Goal: Information Seeking & Learning: Find specific page/section

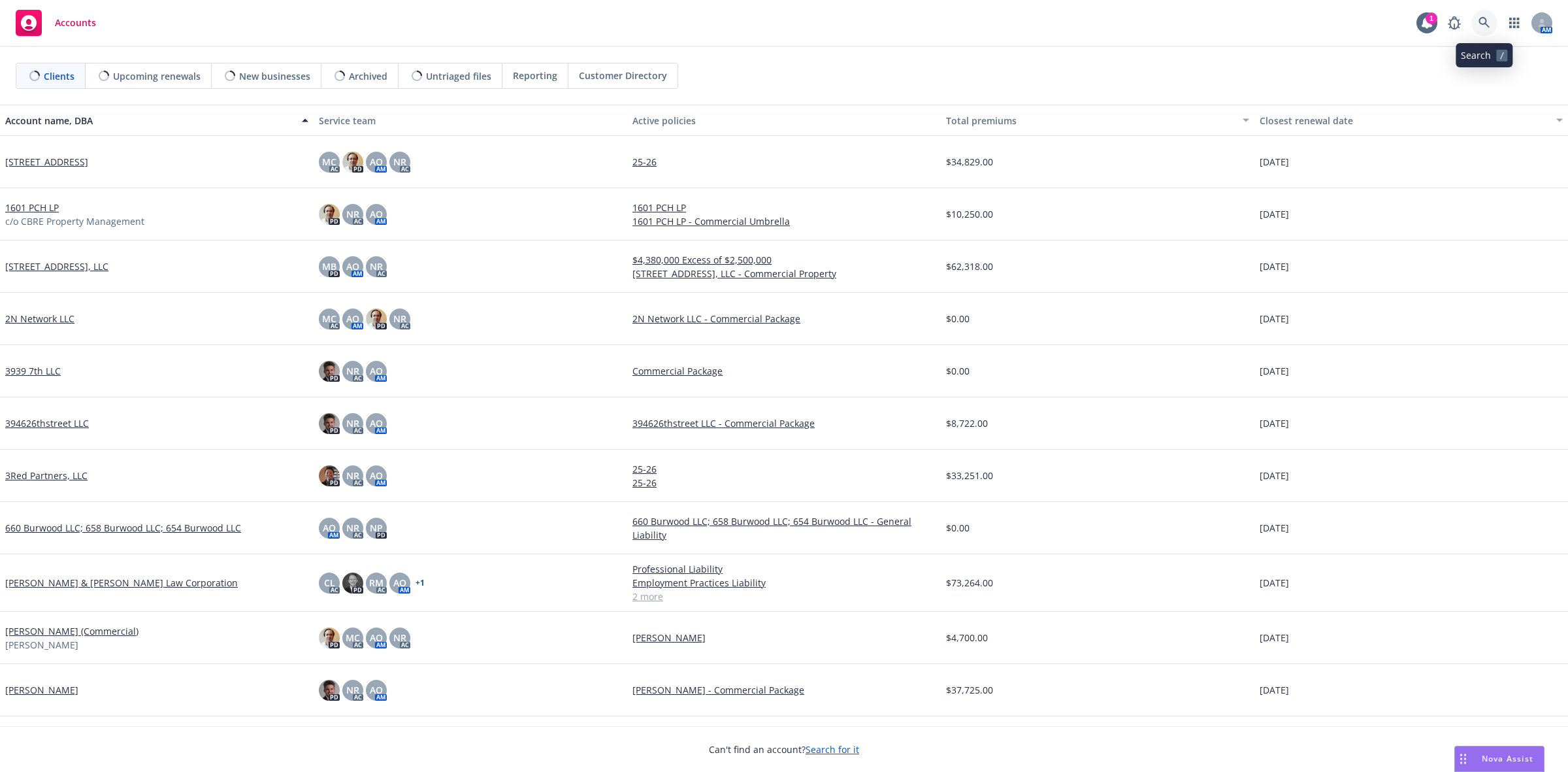
click at [1484, 17] on link at bounding box center [1484, 23] width 26 height 26
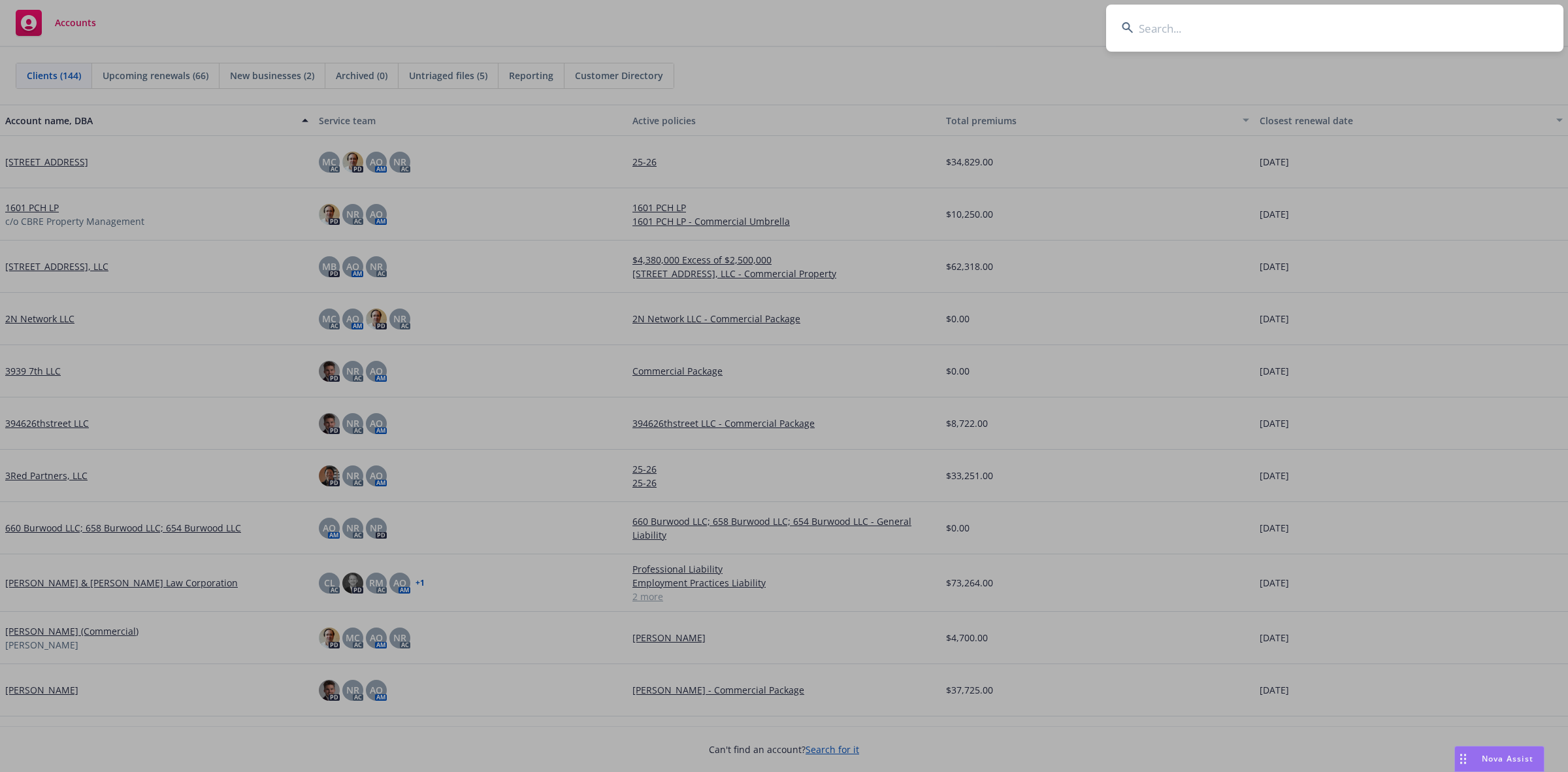
click at [1416, 46] on input at bounding box center [1335, 28] width 457 height 47
click at [1412, 28] on input at bounding box center [1335, 28] width 457 height 47
paste input "Authentic8"
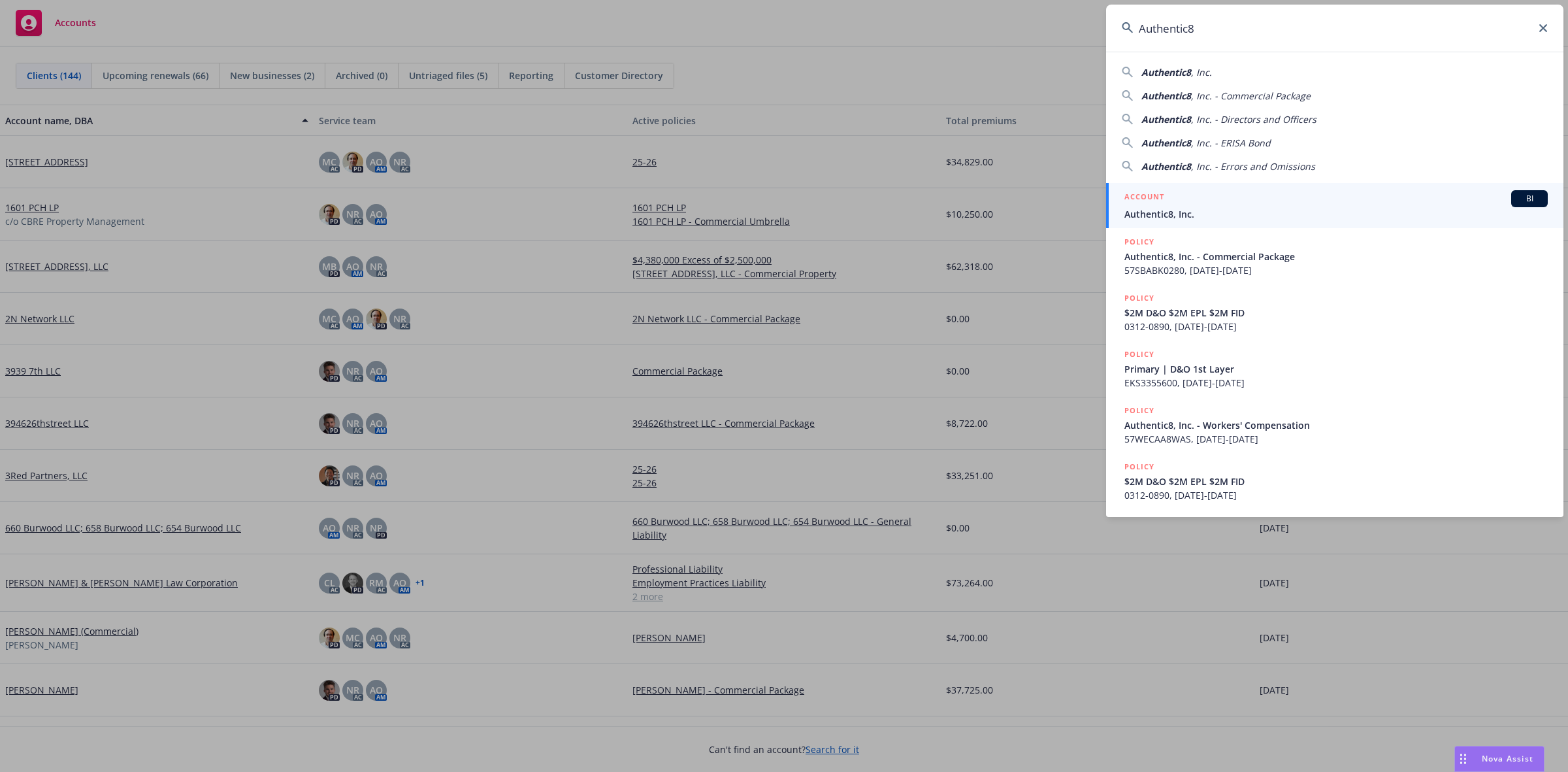
type input "Authentic8"
click at [1269, 196] on div "ACCOUNT BI" at bounding box center [1336, 199] width 423 height 17
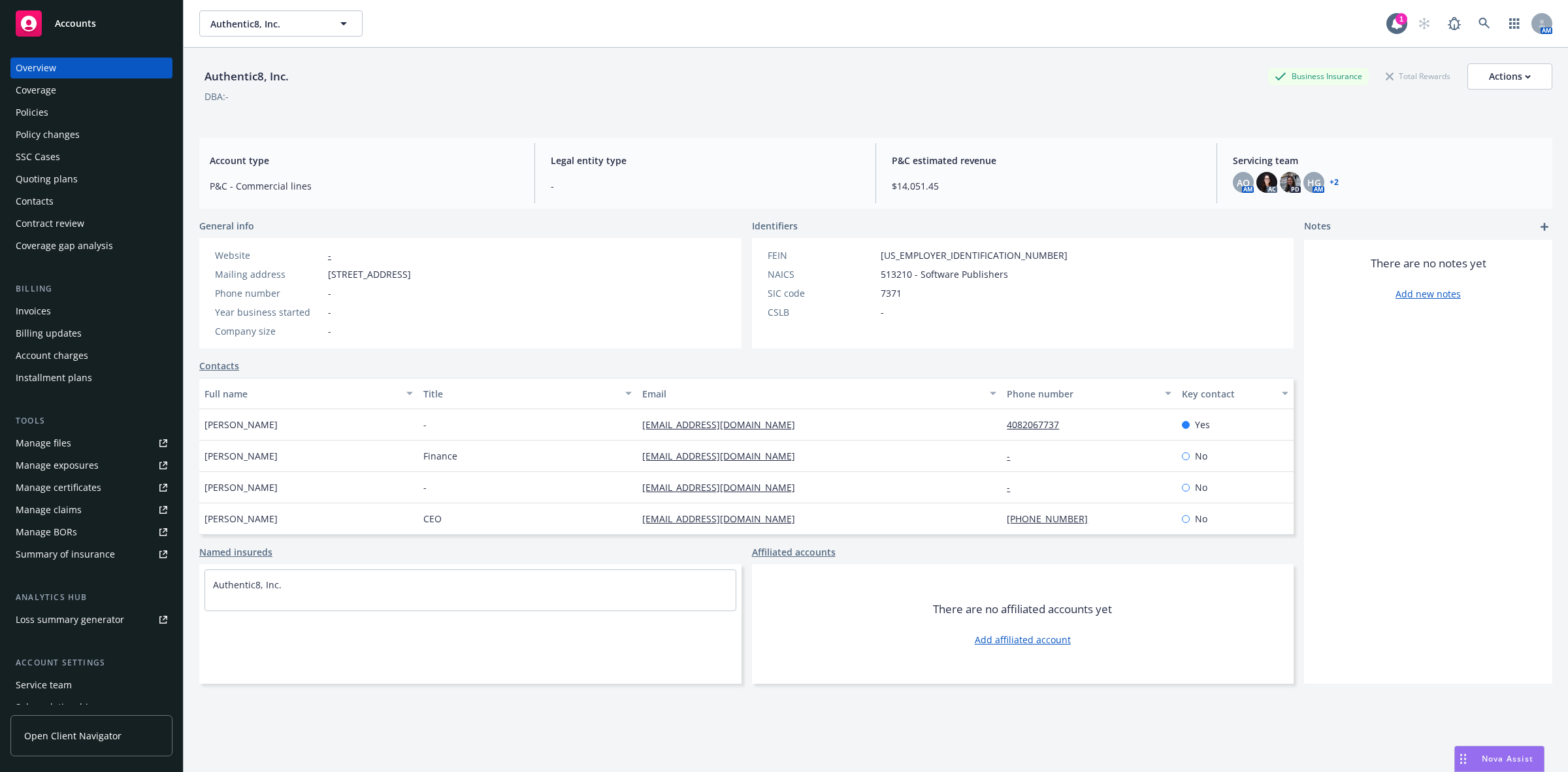
click at [118, 108] on div "Policies" at bounding box center [91, 113] width 152 height 21
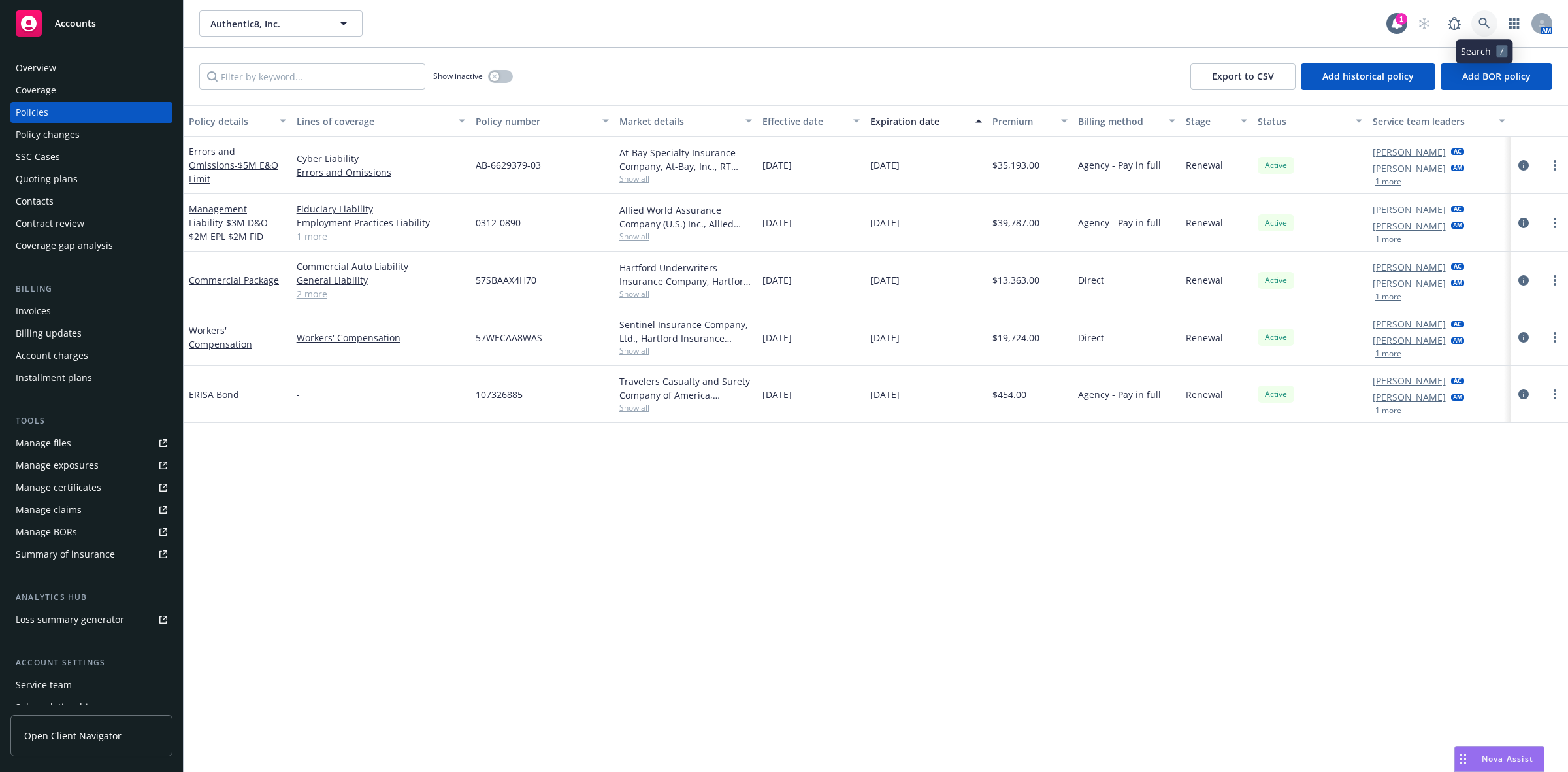
click at [1482, 24] on icon at bounding box center [1483, 23] width 11 height 11
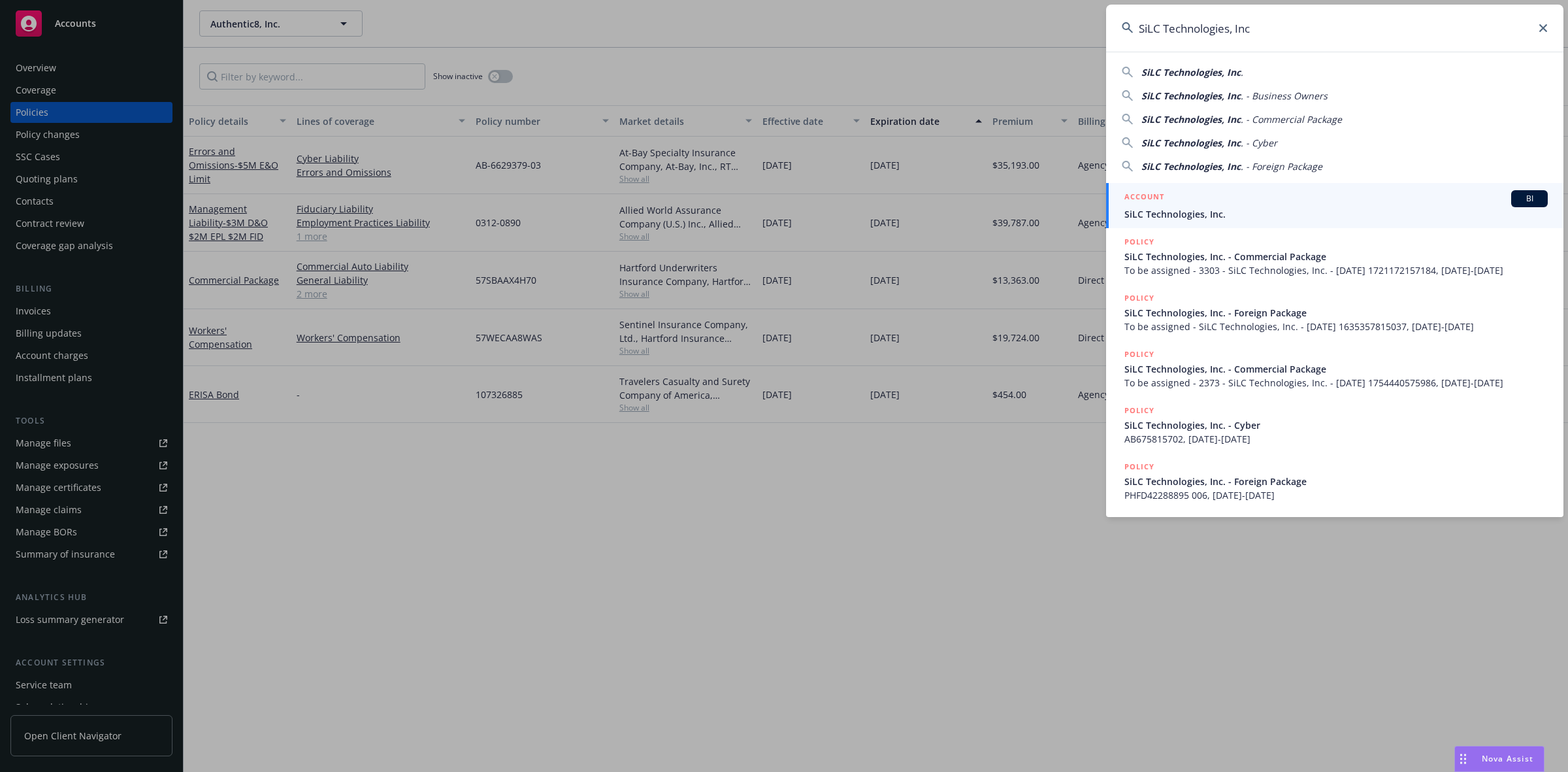
type input "SiLC Technologies, Inc"
click at [1226, 200] on div "ACCOUNT BI" at bounding box center [1336, 199] width 423 height 17
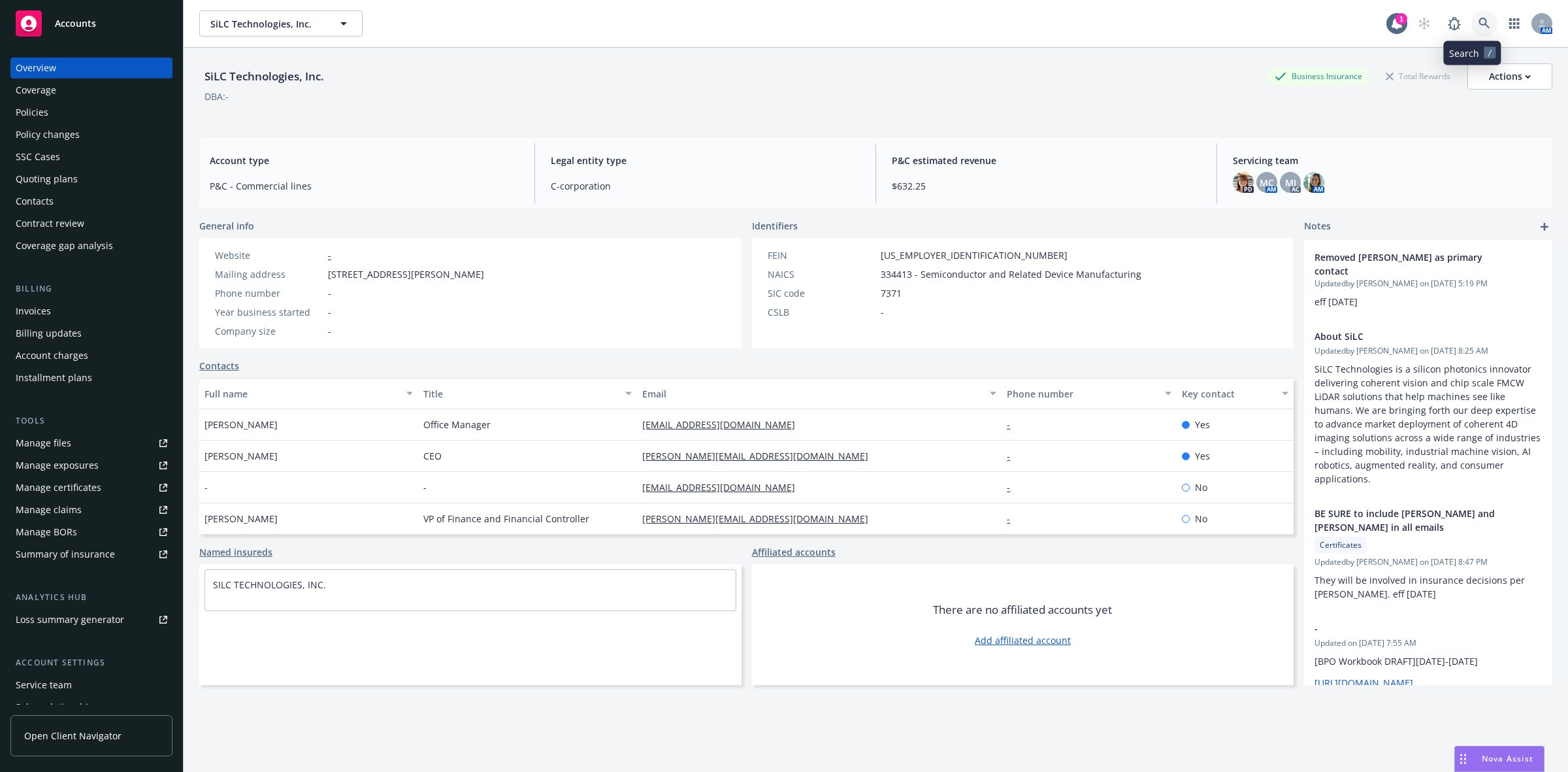
click at [1478, 23] on icon at bounding box center [1484, 23] width 12 height 12
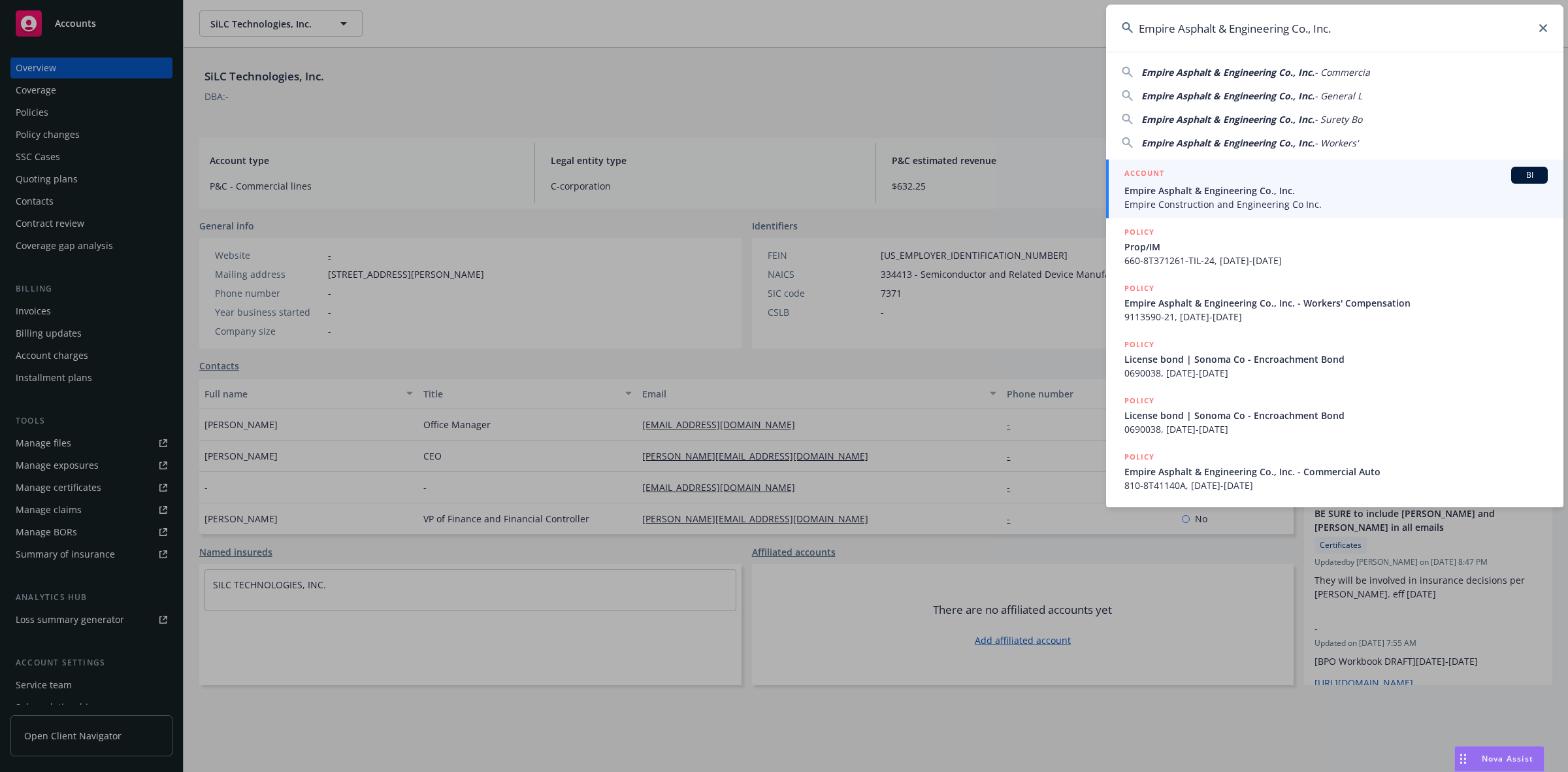
type input "Empire Asphalt & Engineering Co., Inc."
click at [1198, 181] on div "ACCOUNT BI" at bounding box center [1336, 175] width 423 height 17
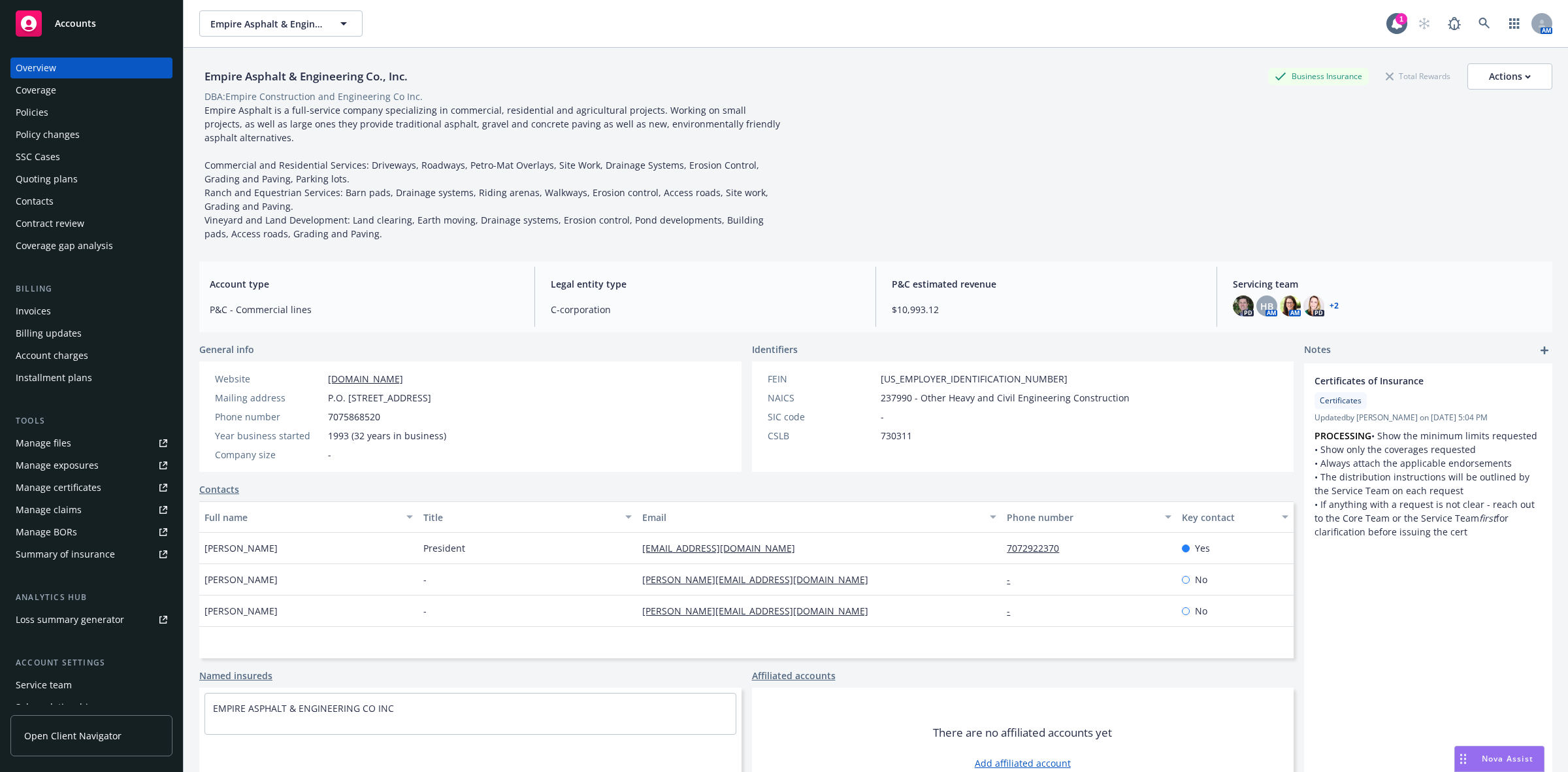
click at [60, 113] on div "Policies" at bounding box center [91, 113] width 152 height 21
